Goal: Find specific page/section: Find specific page/section

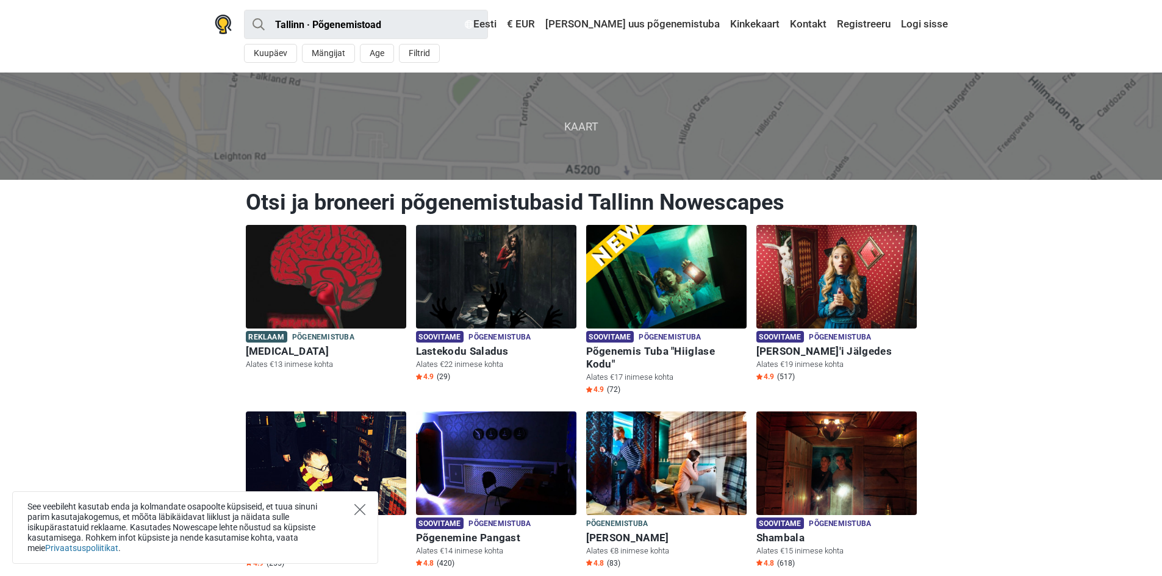
click at [360, 512] on icon "Close" at bounding box center [359, 509] width 11 height 11
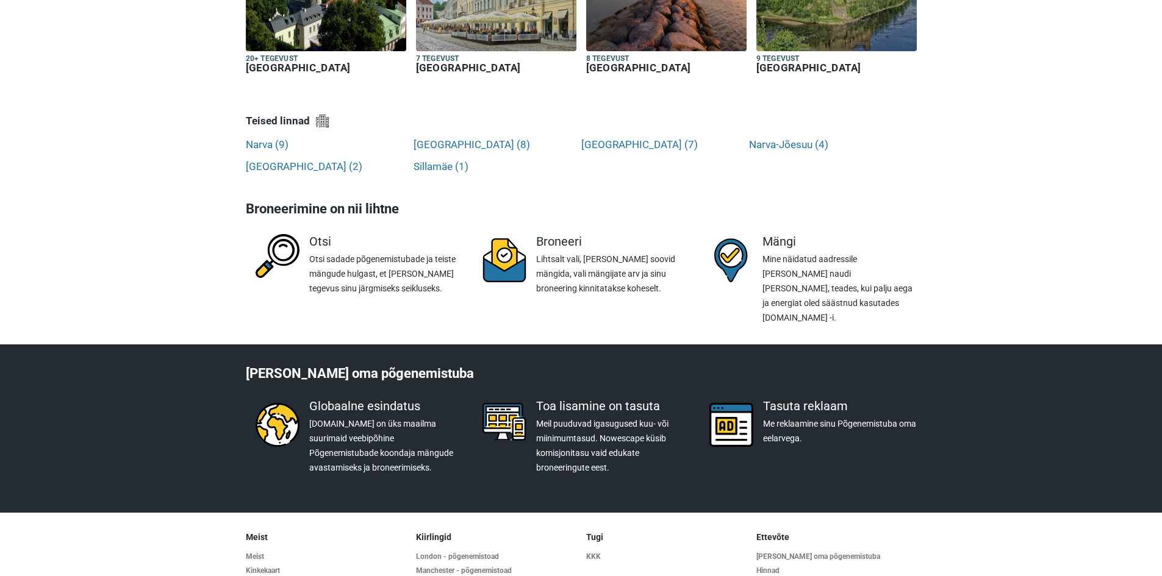
scroll to position [4175, 0]
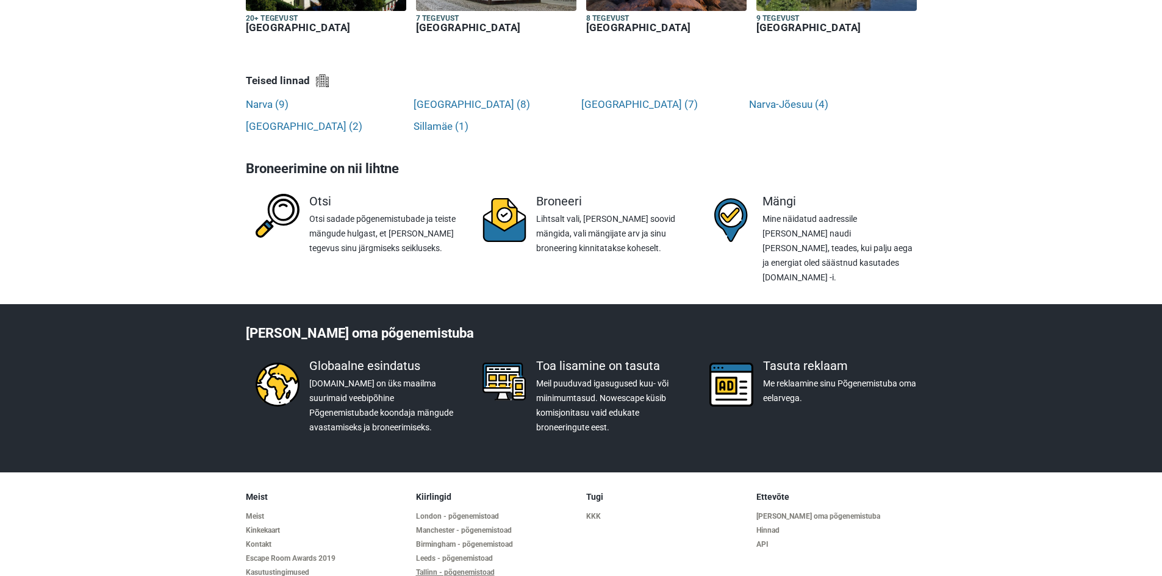
click at [431, 568] on link "Tallinn - põgenemistoad" at bounding box center [496, 572] width 160 height 9
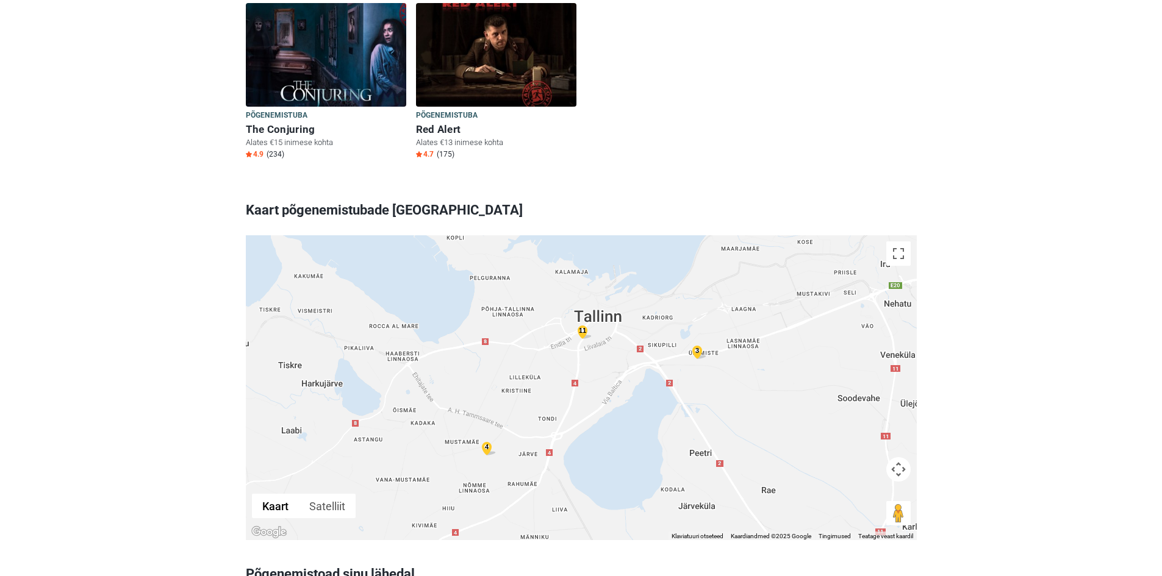
scroll to position [3172, 0]
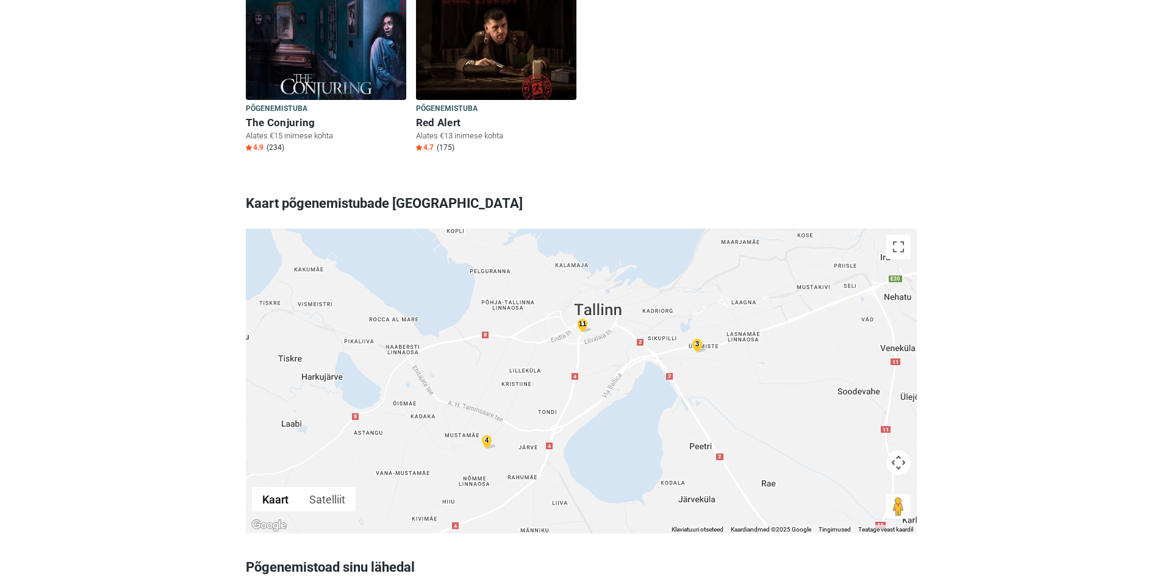
click at [583, 317] on div "11" at bounding box center [582, 324] width 15 height 14
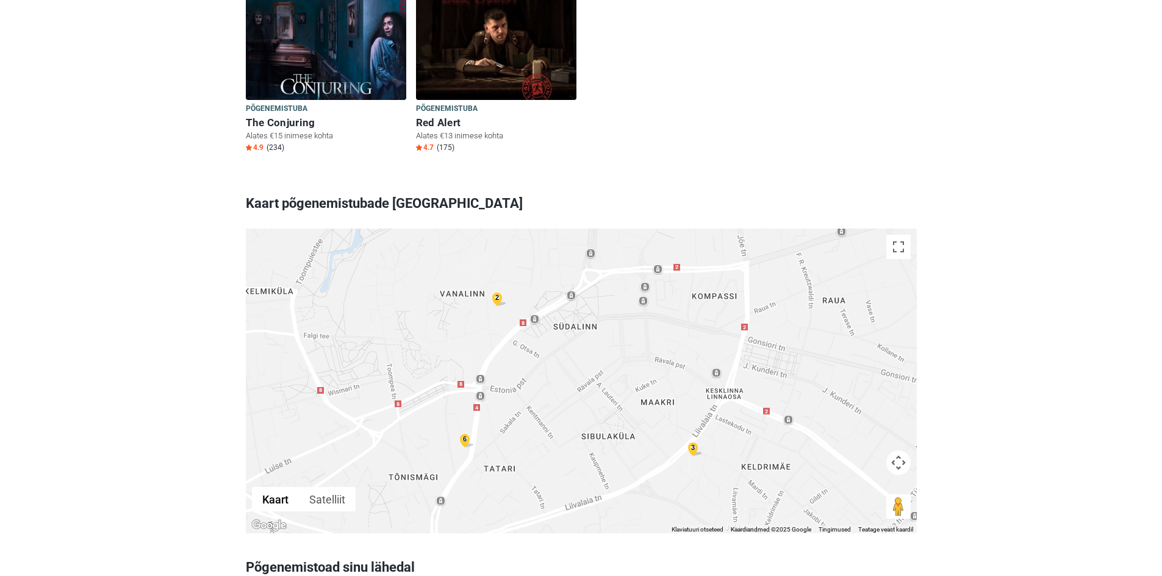
click at [465, 432] on div "6" at bounding box center [464, 439] width 15 height 14
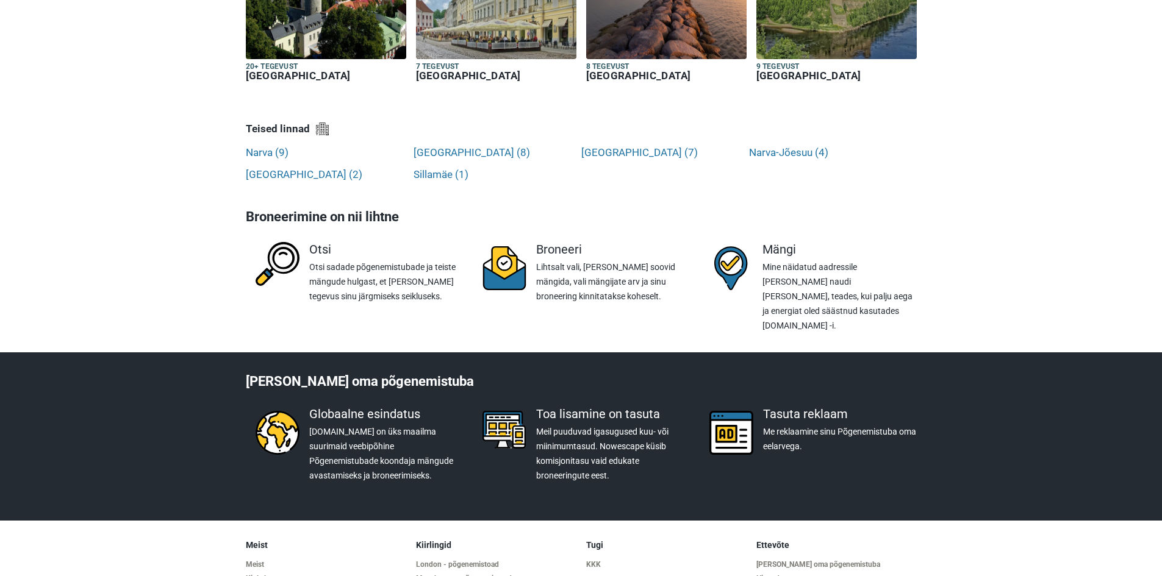
scroll to position [4175, 0]
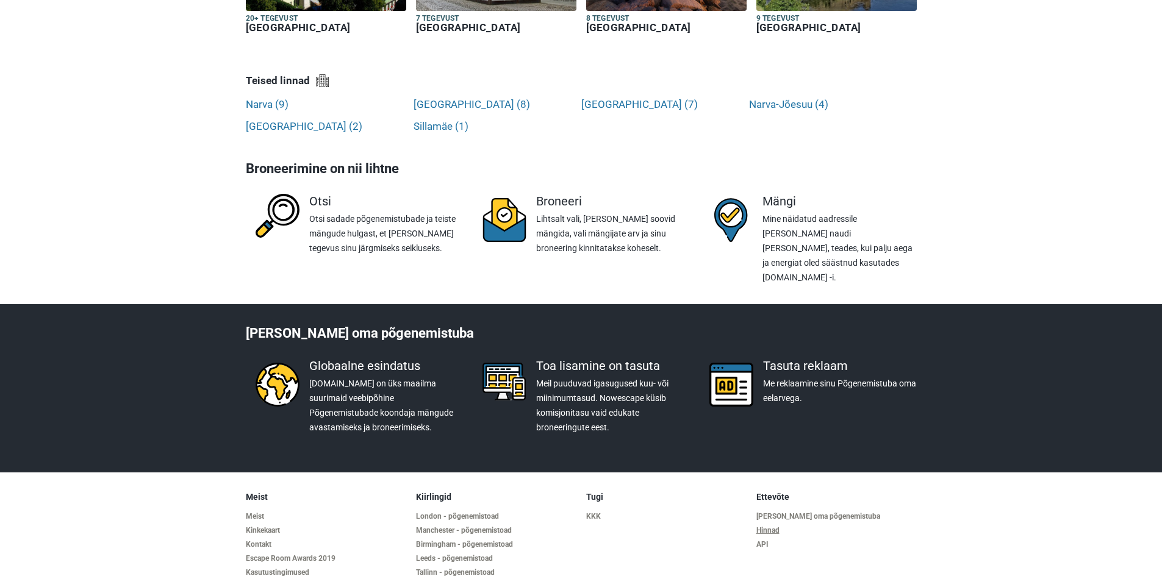
click at [761, 526] on link "Hinnad" at bounding box center [836, 530] width 160 height 9
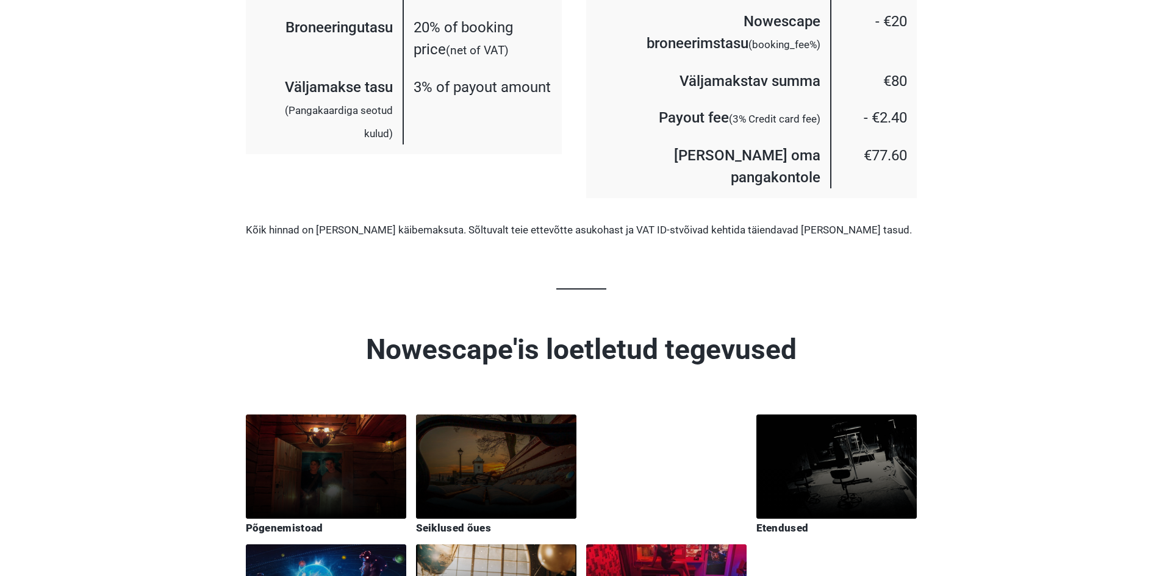
scroll to position [2281, 0]
